Goal: Transaction & Acquisition: Purchase product/service

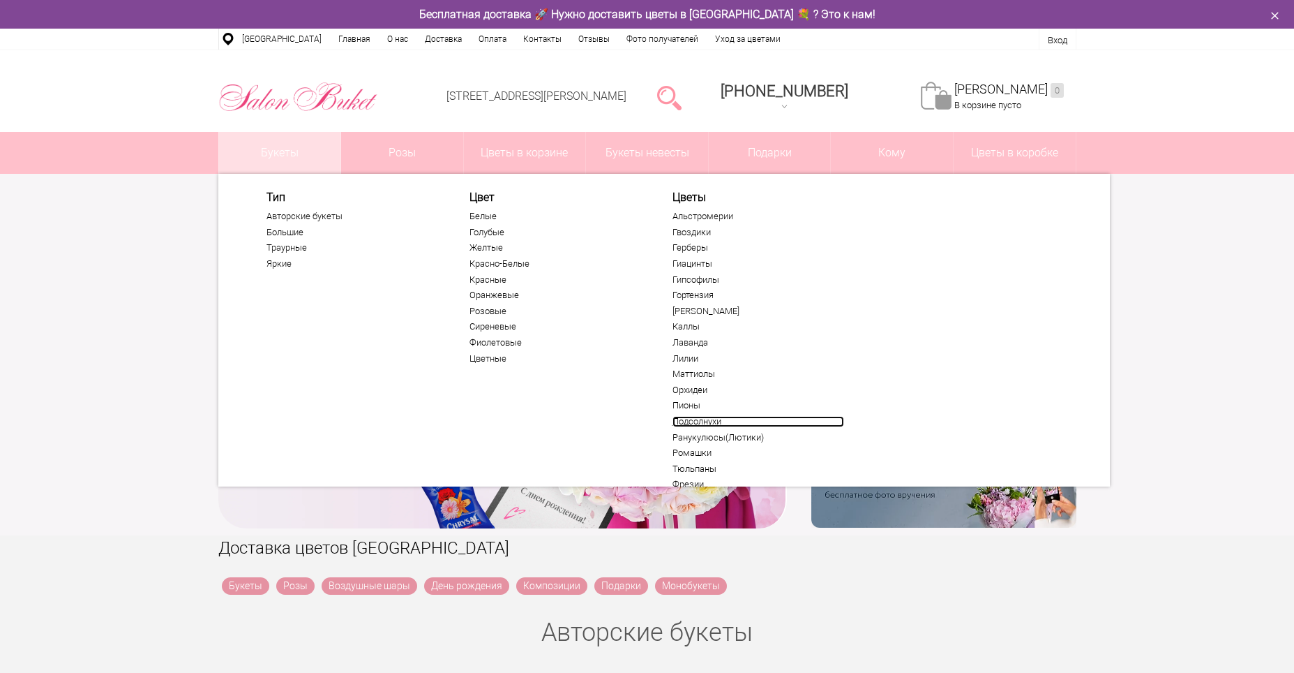
click at [703, 419] on link "Подсолнухи" at bounding box center [759, 421] width 172 height 11
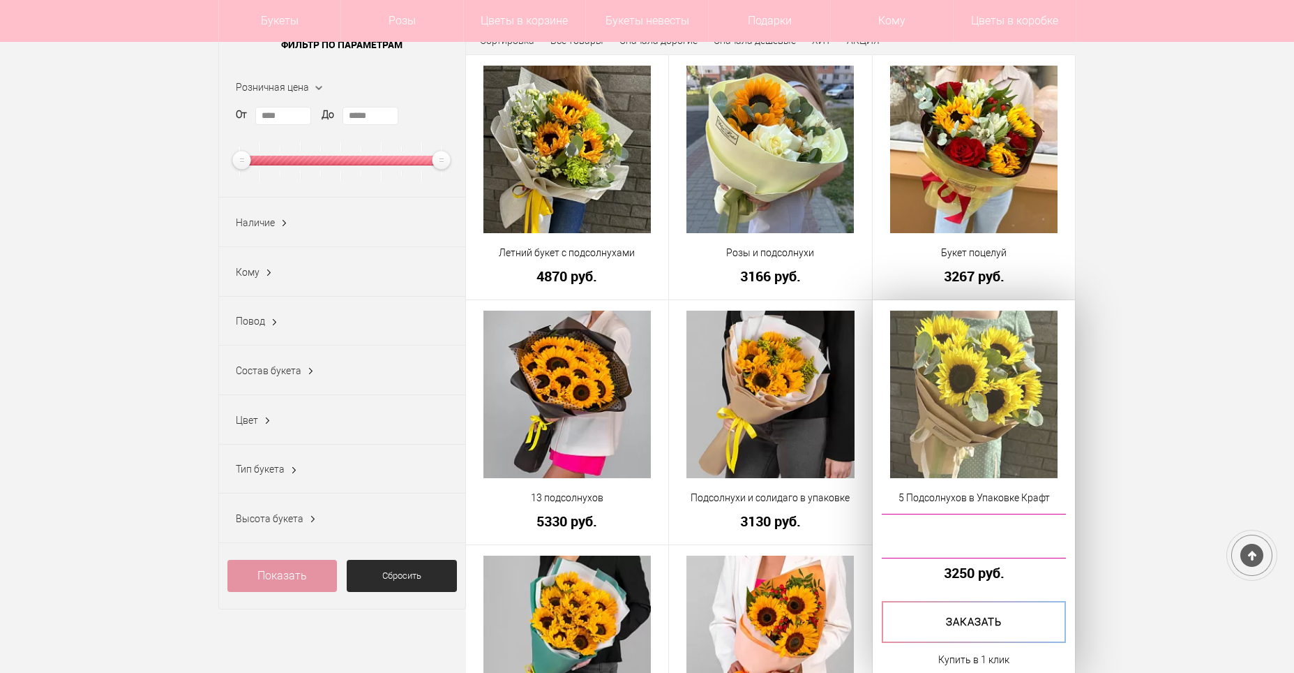
scroll to position [209, 0]
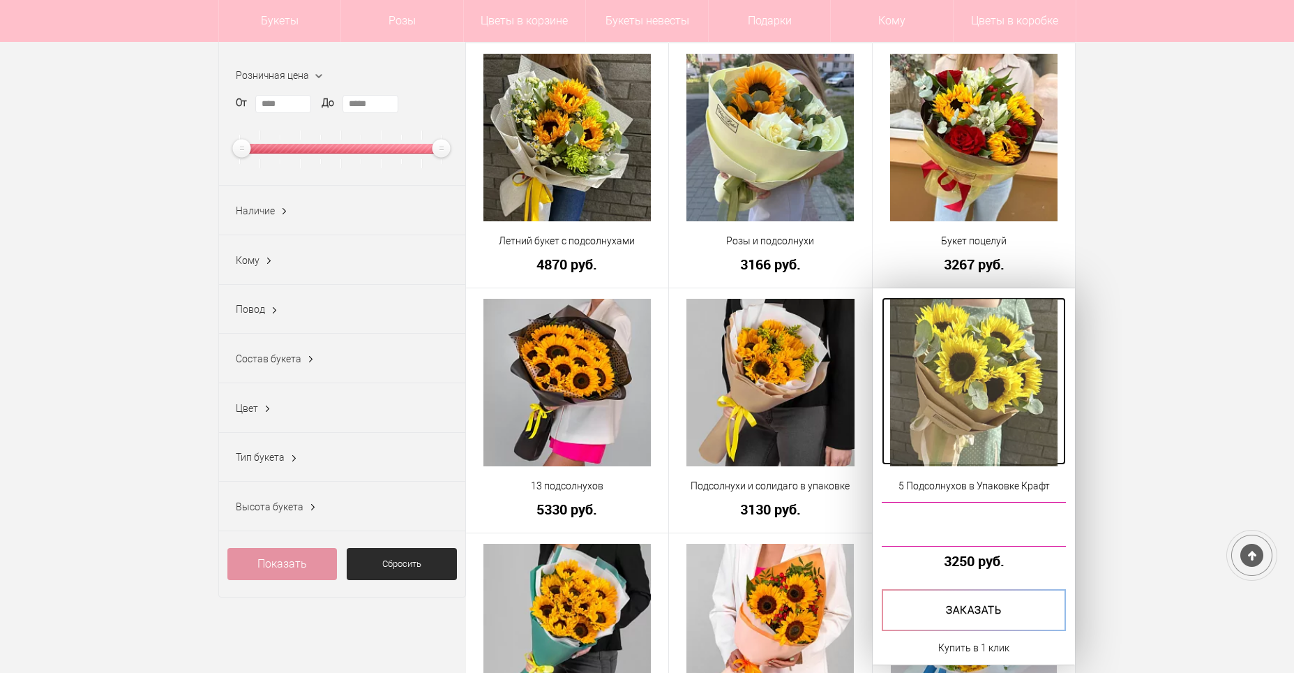
click at [992, 382] on img at bounding box center [973, 382] width 167 height 167
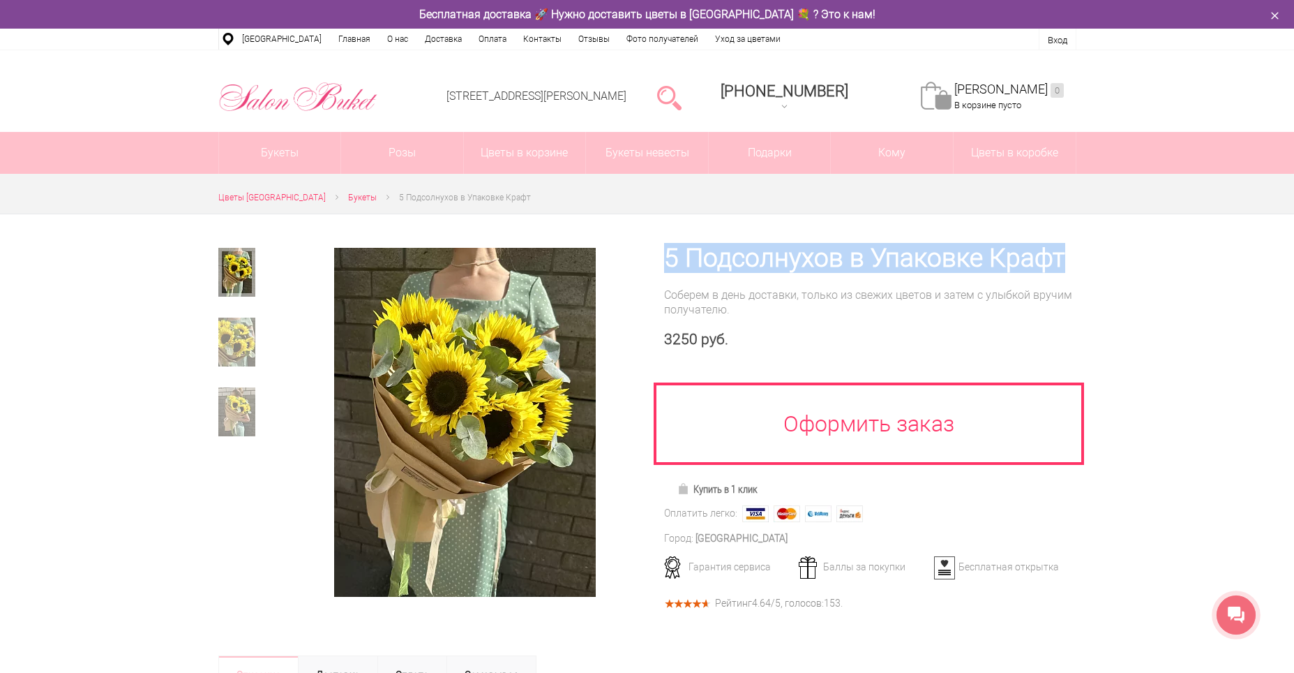
drag, startPoint x: 653, startPoint y: 250, endPoint x: 1072, endPoint y: 253, distance: 418.7
click at [1072, 253] on div "5 Подсолнухов в Упаковке Крафт Соберем в день доставки, только из свежих цветов…" at bounding box center [862, 425] width 429 height 423
copy h1 "5 Подсолнухов в Упаковке Крафт"
